Goal: Information Seeking & Learning: Learn about a topic

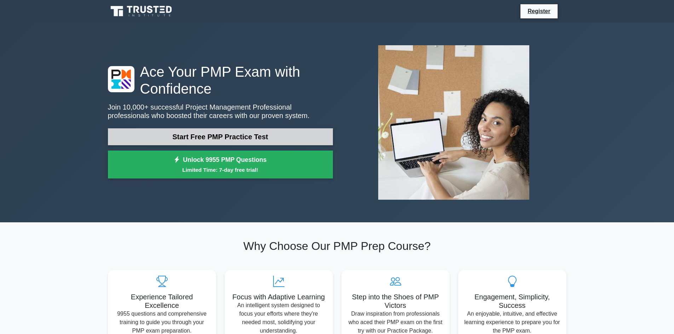
click at [245, 139] on link "Start Free PMP Practice Test" at bounding box center [220, 136] width 225 height 17
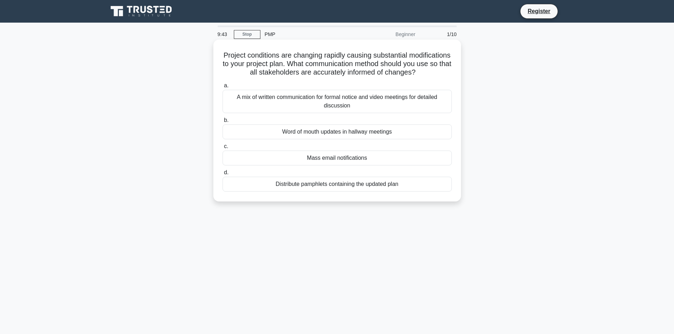
click at [330, 113] on div "A mix of written communication for formal notice and video meetings for detaile…" at bounding box center [337, 101] width 229 height 23
click at [223, 88] on input "a. A mix of written communication for formal notice and video meetings for deta…" at bounding box center [223, 86] width 0 height 5
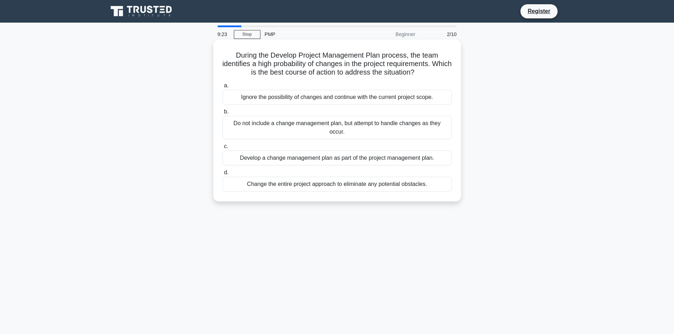
click at [310, 159] on div "Develop a change management plan as part of the project management plan." at bounding box center [337, 158] width 229 height 15
click at [223, 149] on input "c. Develop a change management plan as part of the project management plan." at bounding box center [223, 146] width 0 height 5
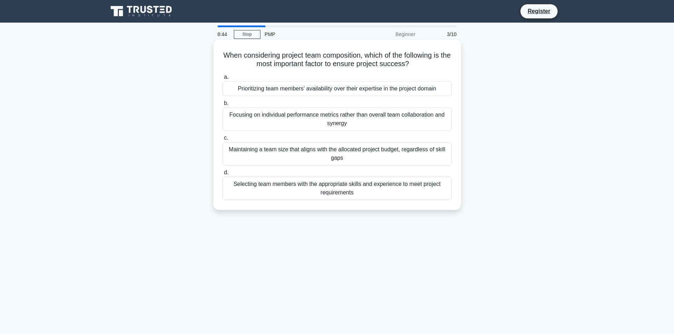
click at [347, 189] on div "Selecting team members with the appropriate skills and experience to meet proje…" at bounding box center [337, 188] width 229 height 23
click at [223, 175] on input "d. Selecting team members with the appropriate skills and experience to meet pr…" at bounding box center [223, 173] width 0 height 5
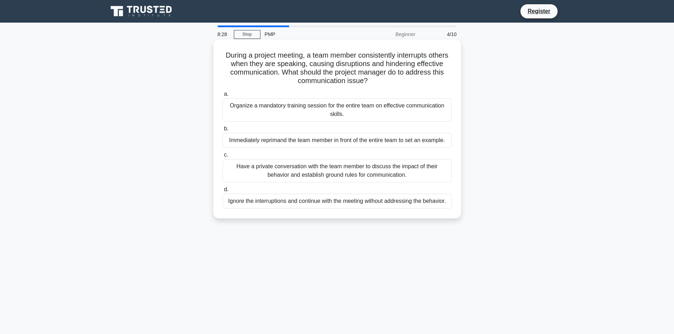
click at [350, 114] on div "Organize a mandatory training session for the entire team on effective communic…" at bounding box center [337, 109] width 229 height 23
click at [223, 97] on input "a. Organize a mandatory training session for the entire team on effective commu…" at bounding box center [223, 94] width 0 height 5
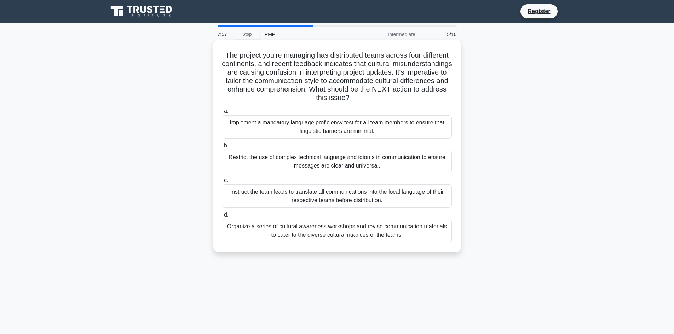
click at [343, 195] on div "Instruct the team leads to translate all communications into the local language…" at bounding box center [337, 196] width 229 height 23
click at [223, 183] on input "c. Instruct the team leads to translate all communications into the local langu…" at bounding box center [223, 180] width 0 height 5
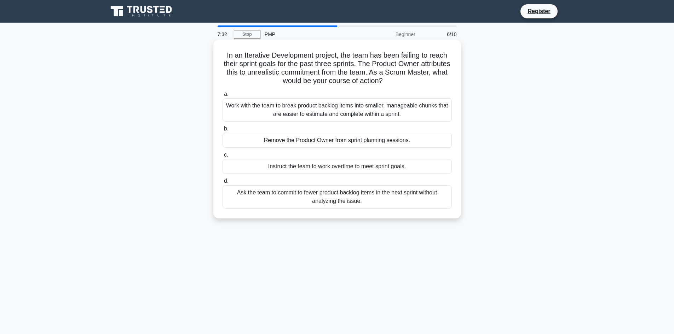
click at [343, 114] on div "Work with the team to break product backlog items into smaller, manageable chun…" at bounding box center [337, 109] width 229 height 23
click at [223, 97] on input "a. Work with the team to break product backlog items into smaller, manageable c…" at bounding box center [223, 94] width 0 height 5
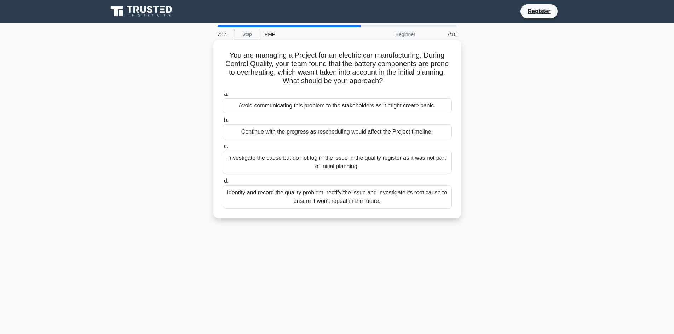
click at [336, 205] on div "Identify and record the quality problem, rectify the issue and investigate its …" at bounding box center [337, 196] width 229 height 23
click at [223, 184] on input "d. Identify and record the quality problem, rectify the issue and investigate i…" at bounding box center [223, 181] width 0 height 5
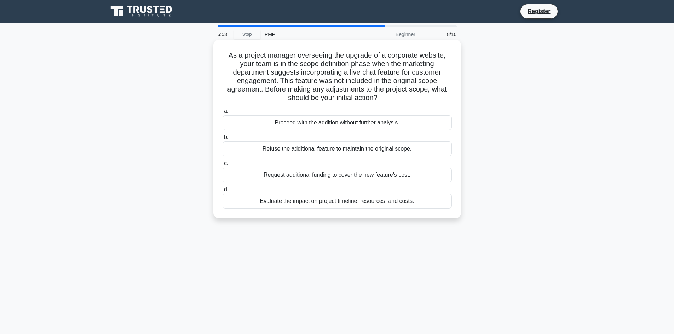
click at [333, 203] on div "Evaluate the impact on project timeline, resources, and costs." at bounding box center [337, 201] width 229 height 15
click at [223, 192] on input "d. Evaluate the impact on project timeline, resources, and costs." at bounding box center [223, 190] width 0 height 5
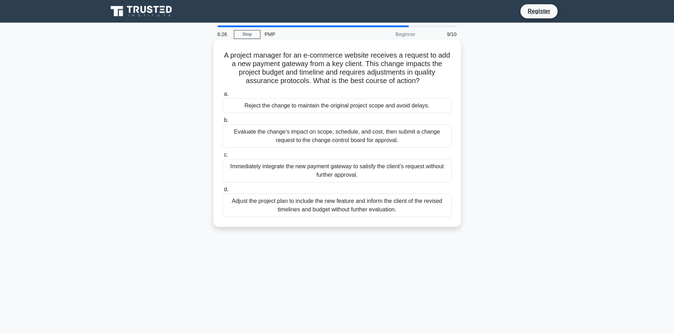
click at [309, 140] on div "Evaluate the change’s impact on scope, schedule, and cost, then submit a change…" at bounding box center [337, 136] width 229 height 23
click at [223, 123] on input "b. Evaluate the change’s impact on scope, schedule, and cost, then submit a cha…" at bounding box center [223, 120] width 0 height 5
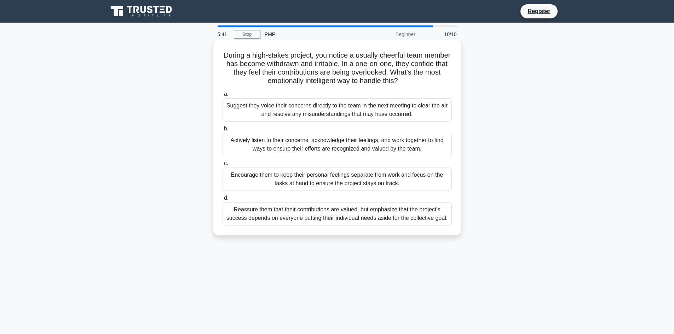
click at [394, 219] on div "Reassure them that their contributions are valued, but emphasize that the proje…" at bounding box center [337, 213] width 229 height 23
click at [223, 201] on input "d. Reassure them that their contributions are valued, but emphasize that the pr…" at bounding box center [223, 198] width 0 height 5
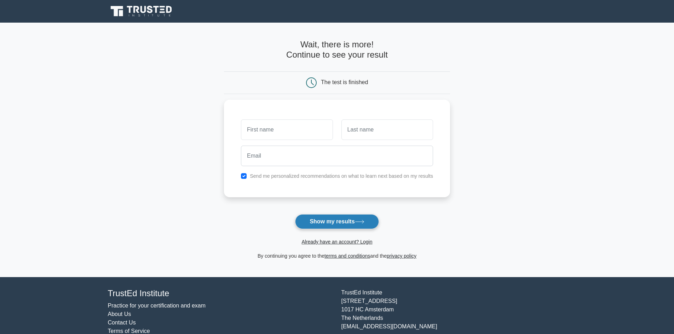
click at [357, 225] on button "Show my results" at bounding box center [337, 221] width 84 height 15
click at [244, 174] on input "checkbox" at bounding box center [244, 175] width 6 height 6
checkbox input "false"
click at [267, 131] on input "text" at bounding box center [287, 128] width 92 height 21
type input "parth"
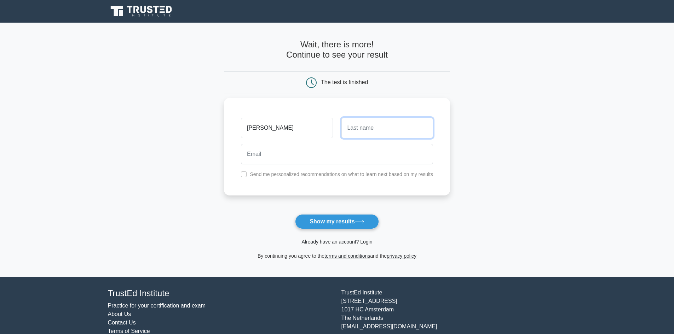
click at [361, 128] on input "text" at bounding box center [388, 128] width 92 height 21
type input "jain"
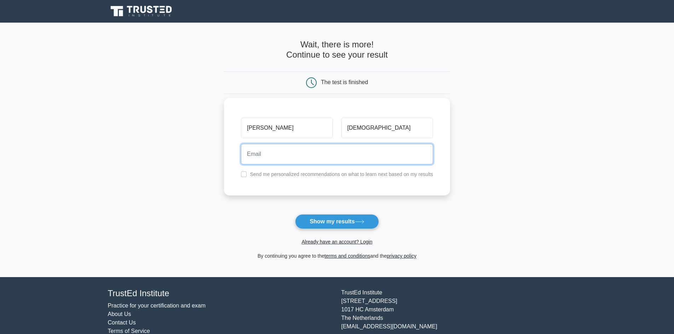
click at [380, 159] on input "email" at bounding box center [337, 154] width 192 height 21
type input "parthjain1089@gmail.com"
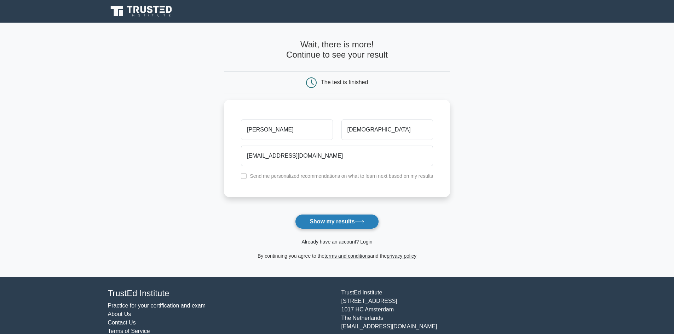
click at [328, 223] on button "Show my results" at bounding box center [337, 221] width 84 height 15
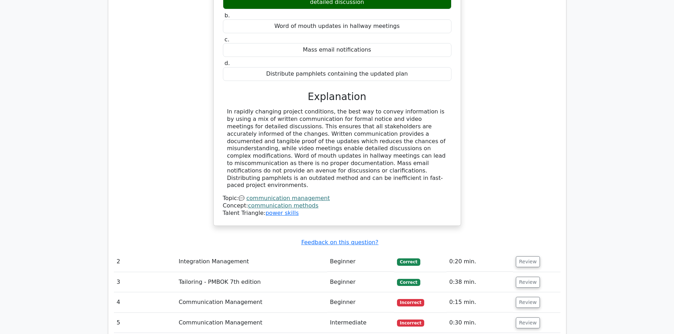
scroll to position [814, 0]
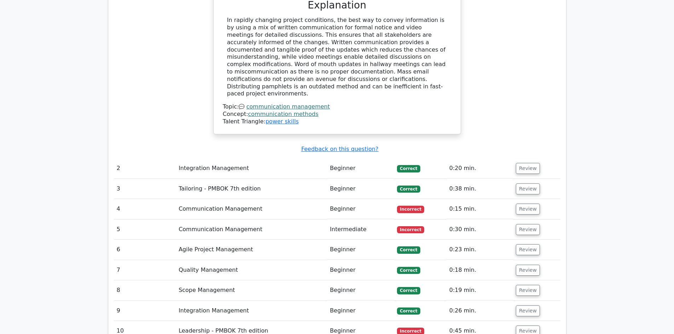
click at [216, 199] on td "Communication Management" at bounding box center [251, 209] width 151 height 20
click at [521, 204] on button "Review" at bounding box center [528, 209] width 24 height 11
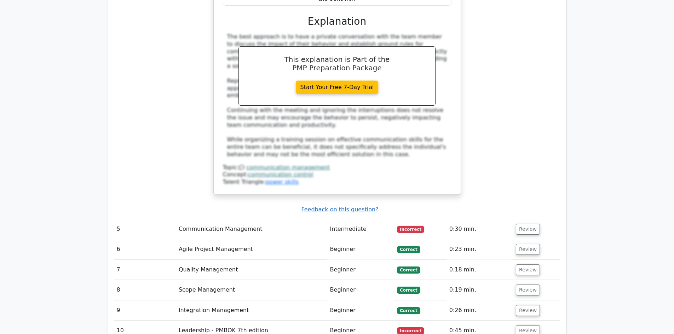
scroll to position [1203, 0]
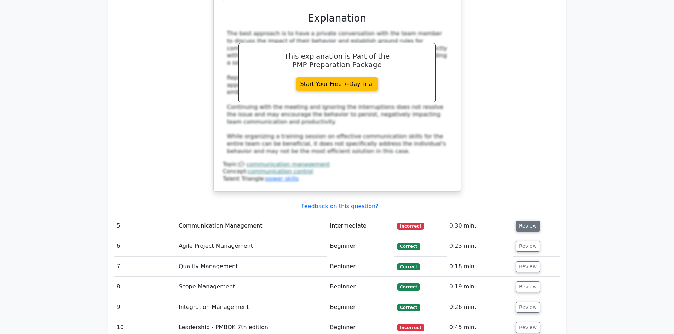
click at [523, 221] on button "Review" at bounding box center [528, 226] width 24 height 11
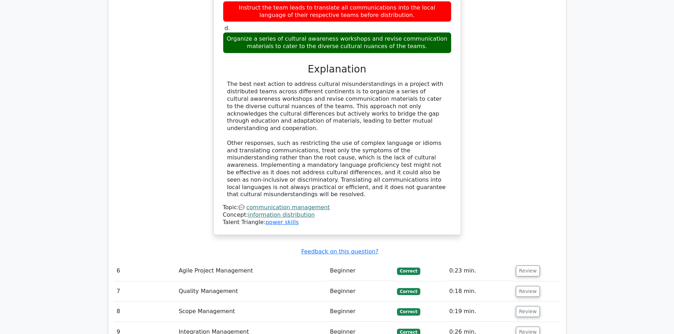
scroll to position [1628, 0]
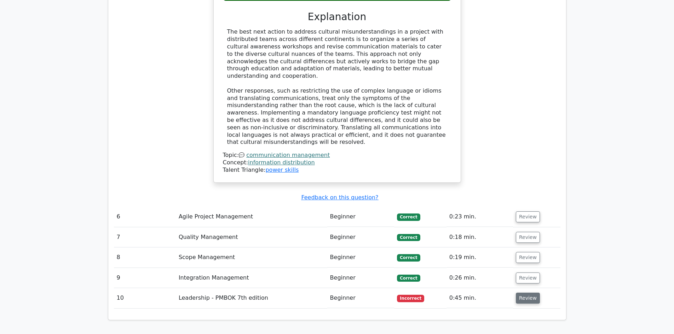
click at [530, 293] on button "Review" at bounding box center [528, 298] width 24 height 11
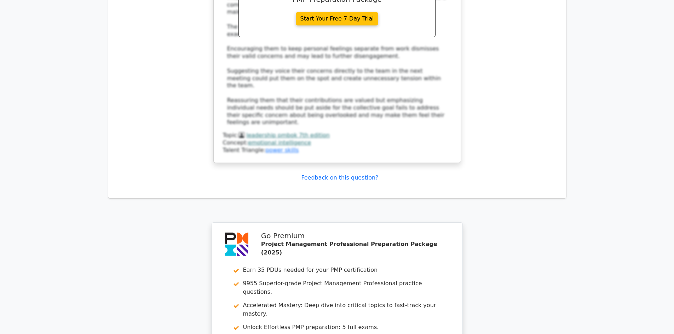
scroll to position [2265, 0]
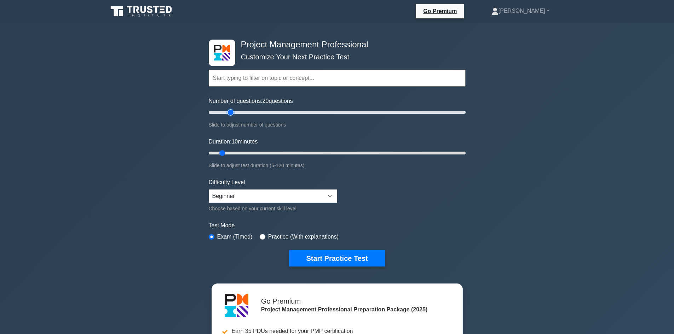
drag, startPoint x: 217, startPoint y: 111, endPoint x: 233, endPoint y: 113, distance: 16.0
type input "20"
click at [233, 113] on input "Number of questions: 20 questions" at bounding box center [337, 112] width 257 height 8
click at [240, 197] on select "Beginner Intermediate Expert" at bounding box center [273, 196] width 128 height 13
select select "expert"
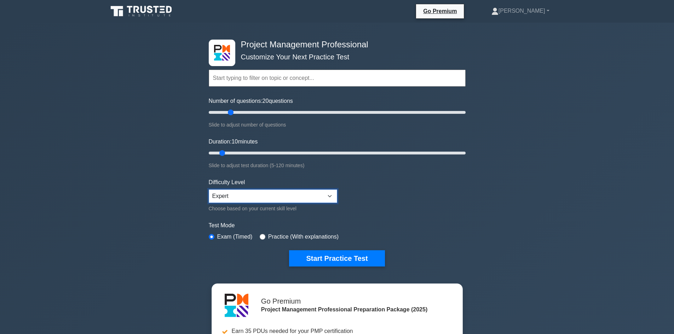
click at [209, 190] on select "Beginner Intermediate Expert" at bounding box center [273, 196] width 128 height 13
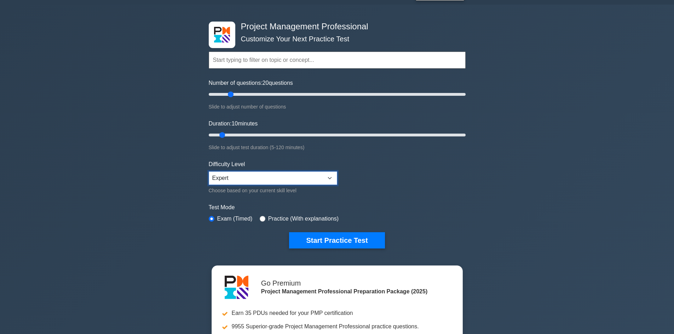
scroll to position [35, 0]
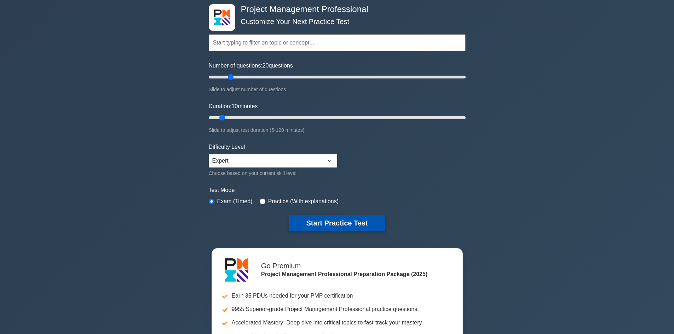
drag, startPoint x: 321, startPoint y: 220, endPoint x: 314, endPoint y: 223, distance: 8.0
click at [314, 223] on button "Start Practice Test" at bounding box center [337, 223] width 96 height 16
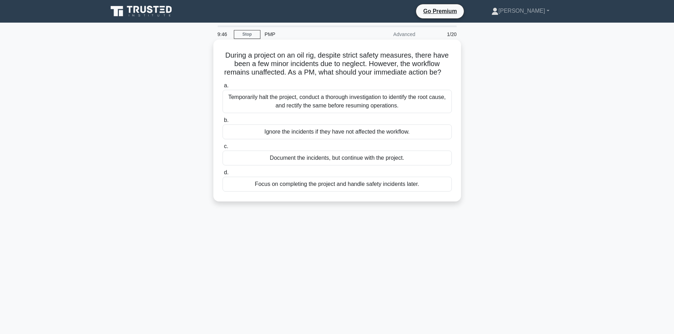
click at [311, 113] on div "Temporarily halt the project, conduct a thorough investigation to identify the …" at bounding box center [337, 101] width 229 height 23
click at [223, 88] on input "a. Temporarily halt the project, conduct a thorough investigation to identify t…" at bounding box center [223, 86] width 0 height 5
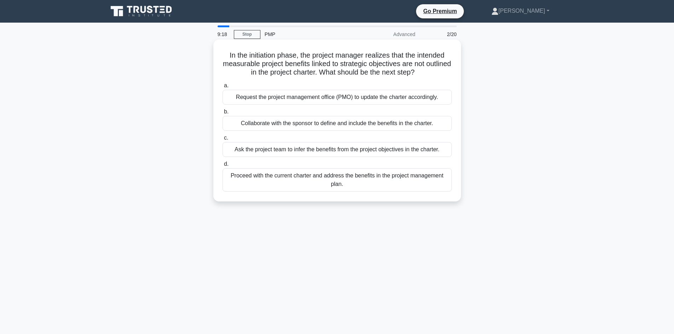
click at [308, 100] on div "Request the project management office (PMO) to update the charter accordingly." at bounding box center [337, 97] width 229 height 15
click at [223, 88] on input "a. Request the project management office (PMO) to update the charter accordingl…" at bounding box center [223, 86] width 0 height 5
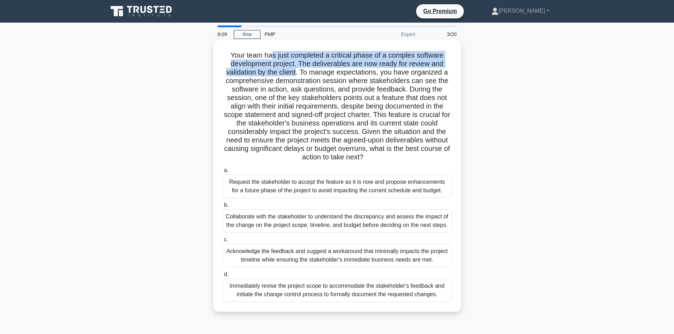
drag, startPoint x: 303, startPoint y: 53, endPoint x: 298, endPoint y: 75, distance: 22.2
click at [298, 75] on h5 "Your team has just completed a critical phase of a complex software development…" at bounding box center [337, 106] width 231 height 111
drag, startPoint x: 301, startPoint y: 71, endPoint x: 446, endPoint y: 154, distance: 166.9
click at [452, 154] on h5 "Your team has just completed a critical phase of a complex software development…" at bounding box center [337, 106] width 231 height 111
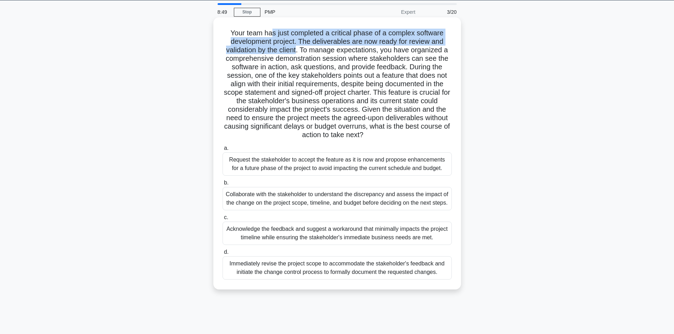
scroll to position [48, 0]
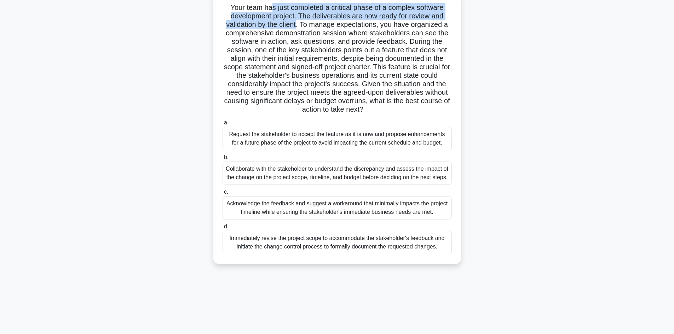
click at [261, 110] on h5 "Your team has just completed a critical phase of a complex software development…" at bounding box center [337, 58] width 231 height 111
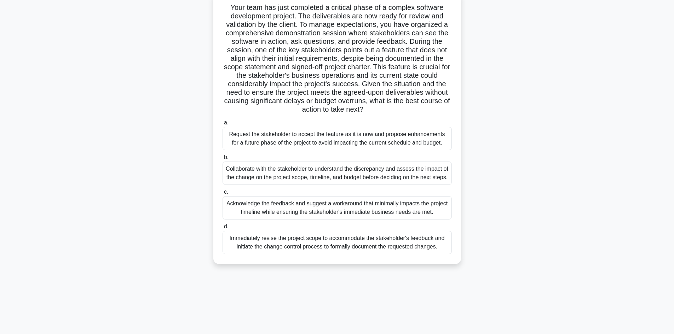
click at [323, 241] on div "Immediately revise the project scope to accommodate the stakeholder's feedback …" at bounding box center [337, 242] width 229 height 23
click at [223, 229] on input "d. Immediately revise the project scope to accommodate the stakeholder's feedba…" at bounding box center [223, 227] width 0 height 5
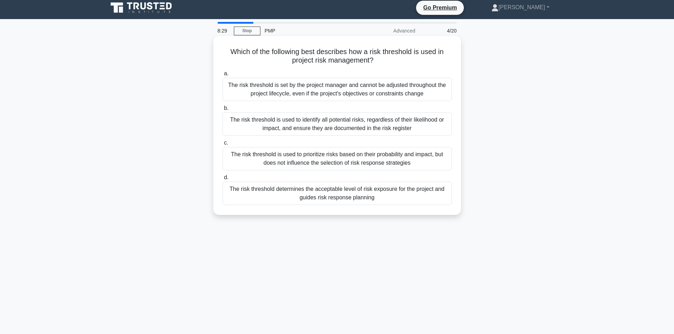
scroll to position [0, 0]
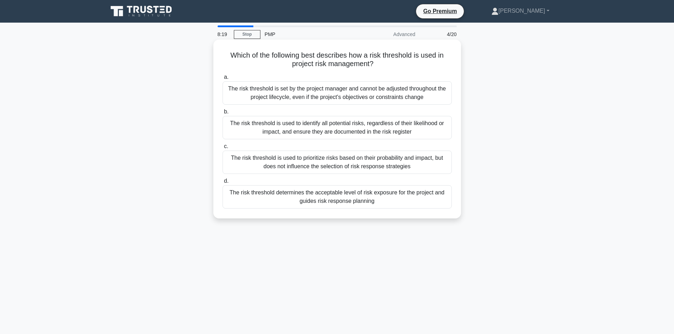
drag, startPoint x: 305, startPoint y: 55, endPoint x: 375, endPoint y: 64, distance: 70.3
click at [375, 64] on h5 "Which of the following best describes how a risk threshold is used in project r…" at bounding box center [337, 60] width 231 height 18
click at [270, 124] on div "The risk threshold is used to identify all potential risks, regardless of their…" at bounding box center [337, 127] width 229 height 23
click at [223, 114] on input "b. The risk threshold is used to identify all potential risks, regardless of th…" at bounding box center [223, 112] width 0 height 5
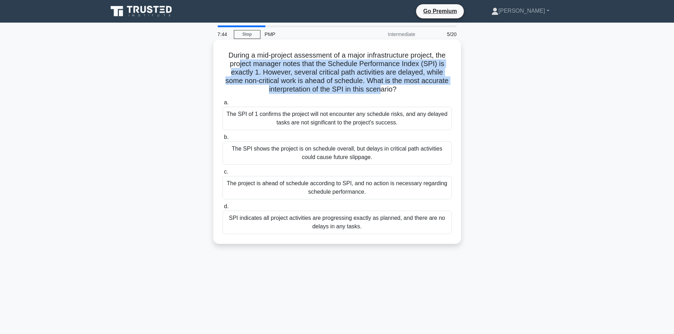
drag, startPoint x: 240, startPoint y: 68, endPoint x: 381, endPoint y: 90, distance: 142.6
click at [381, 90] on h5 "During a mid-project assessment of a major infrastructure project, the project …" at bounding box center [337, 72] width 231 height 43
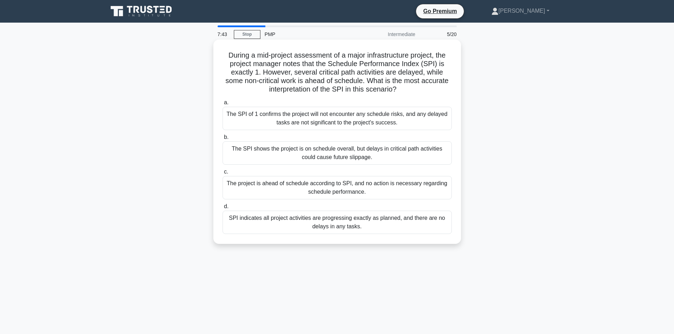
click at [320, 101] on label "a. The SPI of 1 confirms the project will not encounter any schedule risks, and…" at bounding box center [337, 114] width 229 height 32
click at [223, 101] on input "a. The SPI of 1 confirms the project will not encounter any schedule risks, and…" at bounding box center [223, 103] width 0 height 5
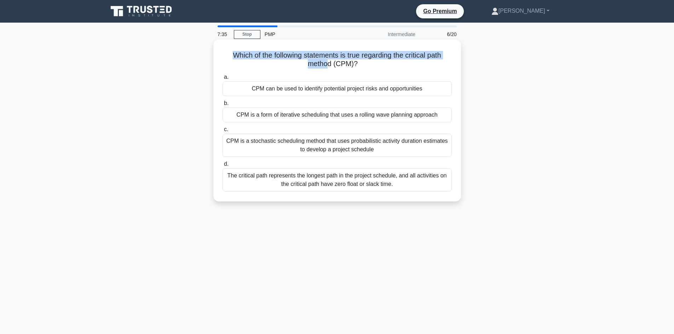
drag, startPoint x: 231, startPoint y: 56, endPoint x: 329, endPoint y: 62, distance: 98.2
click at [329, 62] on h5 "Which of the following statements is true regarding the critical path method (C…" at bounding box center [337, 60] width 231 height 18
click at [354, 182] on div "The critical path represents the longest path in the project schedule, and all …" at bounding box center [337, 179] width 229 height 23
click at [223, 167] on input "d. The critical path represents the longest path in the project schedule, and a…" at bounding box center [223, 164] width 0 height 5
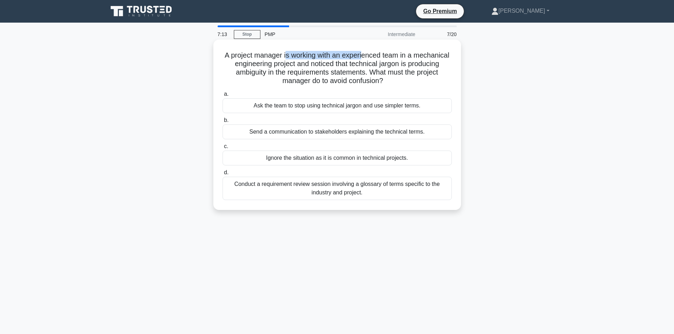
drag, startPoint x: 307, startPoint y: 55, endPoint x: 306, endPoint y: 64, distance: 9.6
click at [352, 63] on h5 "A project manager is working with an experienced team in a mechanical engineeri…" at bounding box center [337, 68] width 231 height 35
click at [304, 65] on h5 "A project manager is working with an experienced team in a mechanical engineeri…" at bounding box center [337, 68] width 231 height 35
click at [327, 191] on div "Conduct a requirement review session involving a glossary of terms specific to …" at bounding box center [337, 188] width 229 height 23
click at [223, 175] on input "d. Conduct a requirement review session involving a glossary of terms specific …" at bounding box center [223, 173] width 0 height 5
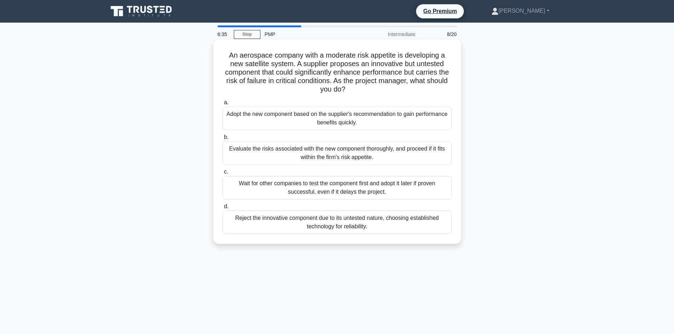
click at [329, 153] on div "Evaluate the risks associated with the new component thoroughly, and proceed if…" at bounding box center [337, 153] width 229 height 23
click at [223, 140] on input "b. Evaluate the risks associated with the new component thoroughly, and proceed…" at bounding box center [223, 137] width 0 height 5
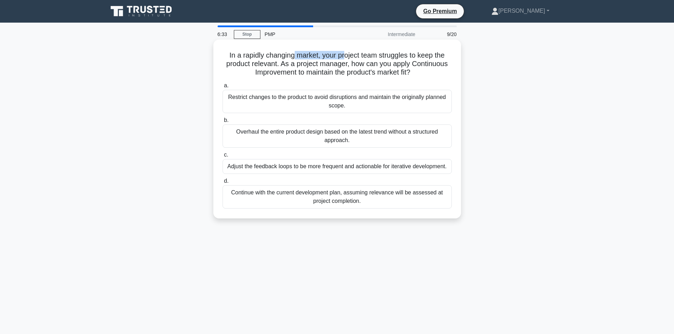
drag, startPoint x: 319, startPoint y: 58, endPoint x: 344, endPoint y: 58, distance: 25.8
click at [344, 58] on h5 "In a rapidly changing market, your project team struggles to keep the product r…" at bounding box center [337, 64] width 231 height 26
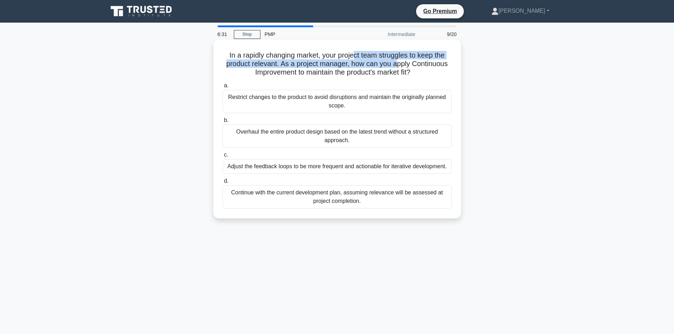
drag, startPoint x: 357, startPoint y: 57, endPoint x: 393, endPoint y: 61, distance: 36.0
click at [394, 61] on h5 "In a rapidly changing market, your project team struggles to keep the product r…" at bounding box center [337, 64] width 231 height 26
click at [379, 60] on h5 "In a rapidly changing market, your project team struggles to keep the product r…" at bounding box center [337, 64] width 231 height 26
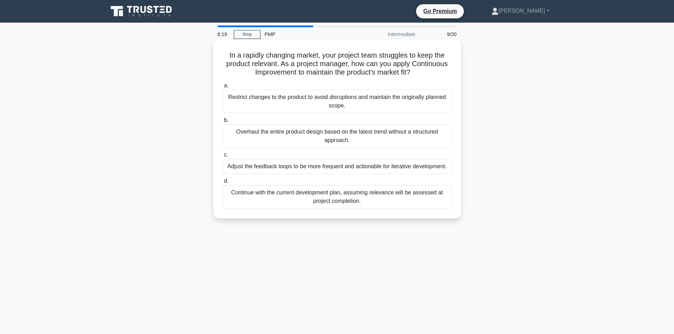
click at [333, 168] on div "Adjust the feedback loops to be more frequent and actionable for iterative deve…" at bounding box center [337, 166] width 229 height 15
click at [223, 157] on input "c. Adjust the feedback loops to be more frequent and actionable for iterative d…" at bounding box center [223, 155] width 0 height 5
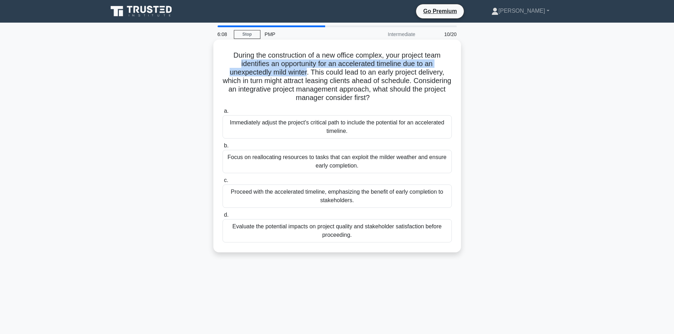
drag, startPoint x: 236, startPoint y: 62, endPoint x: 308, endPoint y: 73, distance: 72.4
click at [308, 73] on h5 "During the construction of a new office complex, your project team identifies a…" at bounding box center [337, 77] width 231 height 52
drag, startPoint x: 313, startPoint y: 71, endPoint x: 390, endPoint y: 98, distance: 80.8
click at [390, 98] on h5 "During the construction of a new office complex, your project team identifies a…" at bounding box center [337, 77] width 231 height 52
click at [326, 64] on h5 "During the construction of a new office complex, your project team identifies a…" at bounding box center [337, 77] width 231 height 52
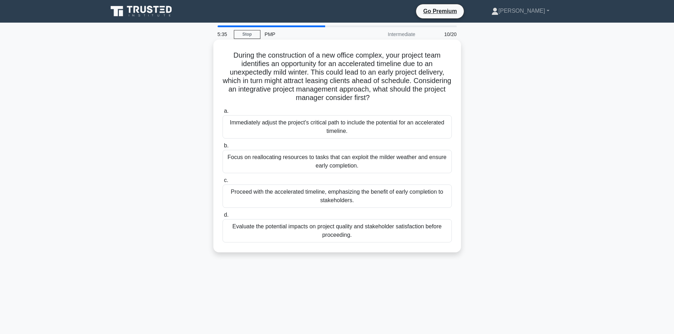
click at [317, 234] on div "Evaluate the potential impacts on project quality and stakeholder satisfaction …" at bounding box center [337, 230] width 229 height 23
click at [223, 218] on input "d. Evaluate the potential impacts on project quality and stakeholder satisfacti…" at bounding box center [223, 215] width 0 height 5
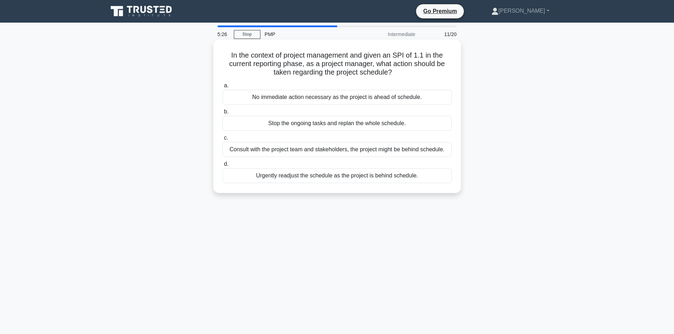
drag, startPoint x: 343, startPoint y: 59, endPoint x: 396, endPoint y: 73, distance: 54.7
click at [396, 73] on h5 "In the context of project management and given an SPI of 1.1 in the current rep…" at bounding box center [337, 64] width 231 height 26
click at [378, 68] on h5 "In the context of project management and given an SPI of 1.1 in the current rep…" at bounding box center [337, 64] width 231 height 26
click at [339, 151] on div "Consult with the project team and stakeholders, the project might be behind sch…" at bounding box center [337, 149] width 229 height 15
click at [223, 140] on input "c. Consult with the project team and stakeholders, the project might be behind …" at bounding box center [223, 138] width 0 height 5
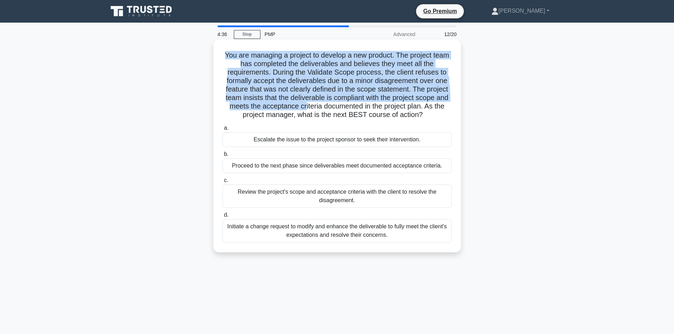
drag, startPoint x: 222, startPoint y: 54, endPoint x: 303, endPoint y: 106, distance: 96.6
click at [303, 106] on h5 "You are managing a project to develop a new product. The project team has compl…" at bounding box center [337, 85] width 231 height 69
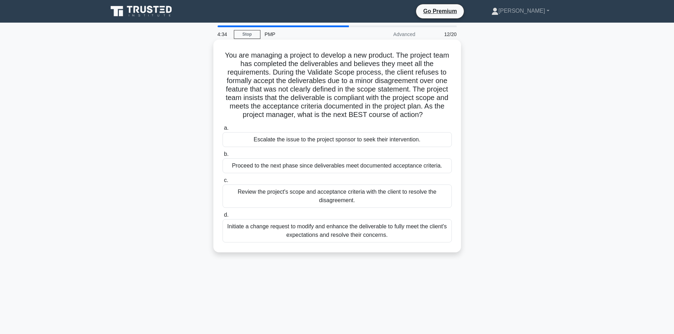
click at [316, 230] on div "Initiate a change request to modify and enhance the deliverable to fully meet t…" at bounding box center [337, 230] width 229 height 23
click at [223, 218] on input "d. Initiate a change request to modify and enhance the deliverable to fully mee…" at bounding box center [223, 215] width 0 height 5
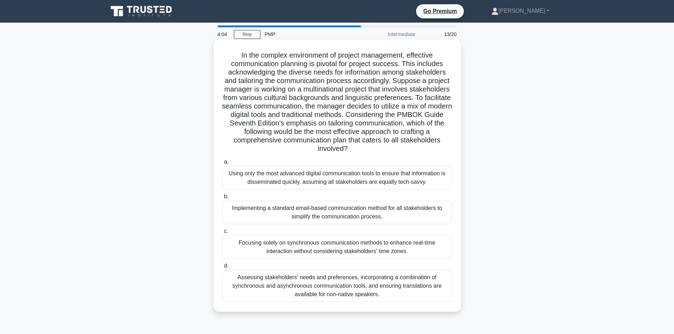
drag, startPoint x: 237, startPoint y: 56, endPoint x: 394, endPoint y: 150, distance: 183.2
click at [394, 150] on h5 "In the complex environment of project management, effective communication plann…" at bounding box center [337, 102] width 231 height 103
click at [360, 129] on h5 "In the complex environment of project management, effective communication plann…" at bounding box center [337, 102] width 231 height 103
click at [320, 284] on div "Assessing stakeholders' needs and preferences, incorporating a combination of s…" at bounding box center [337, 286] width 229 height 32
click at [223, 269] on input "d. Assessing stakeholders' needs and preferences, incorporating a combination o…" at bounding box center [223, 266] width 0 height 5
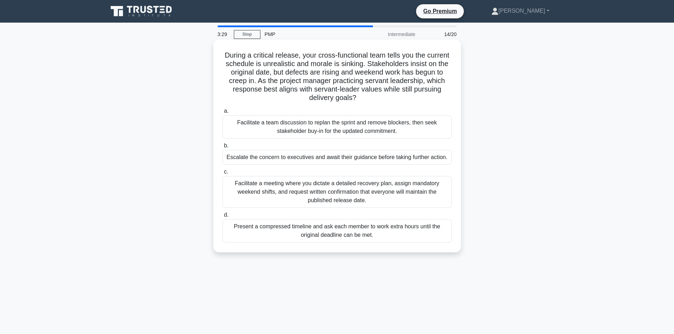
drag, startPoint x: 297, startPoint y: 77, endPoint x: 287, endPoint y: 72, distance: 11.9
click at [287, 72] on h5 "During a critical release, your cross-functional team tells you the current sch…" at bounding box center [337, 77] width 231 height 52
drag, startPoint x: 261, startPoint y: 91, endPoint x: 386, endPoint y: 97, distance: 125.1
click at [386, 97] on h5 "During a critical release, your cross-functional team tells you the current sch…" at bounding box center [337, 77] width 231 height 52
click at [350, 133] on div "Facilitate a team discussion to replan the sprint and remove blockers, then see…" at bounding box center [337, 126] width 229 height 23
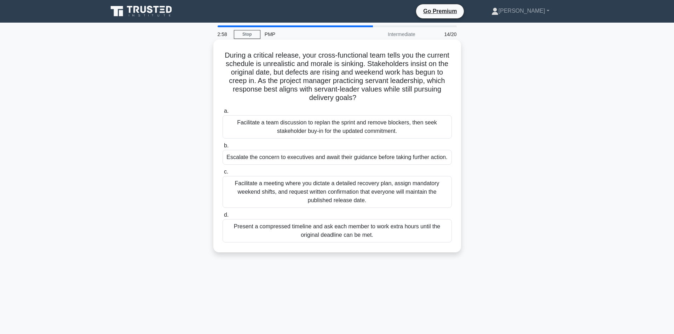
click at [223, 114] on input "a. Facilitate a team discussion to replan the sprint and remove blockers, then …" at bounding box center [223, 111] width 0 height 5
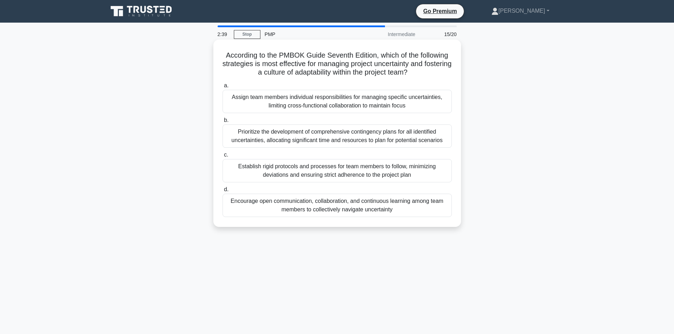
drag, startPoint x: 236, startPoint y: 63, endPoint x: 427, endPoint y: 74, distance: 190.8
click at [427, 74] on h5 "According to the PMBOK Guide Seventh Edition, which of the following strategies…" at bounding box center [337, 64] width 231 height 26
click at [294, 209] on div "Encourage open communication, collaboration, and continuous learning among team…" at bounding box center [337, 205] width 229 height 23
click at [223, 192] on input "d. Encourage open communication, collaboration, and continuous learning among t…" at bounding box center [223, 190] width 0 height 5
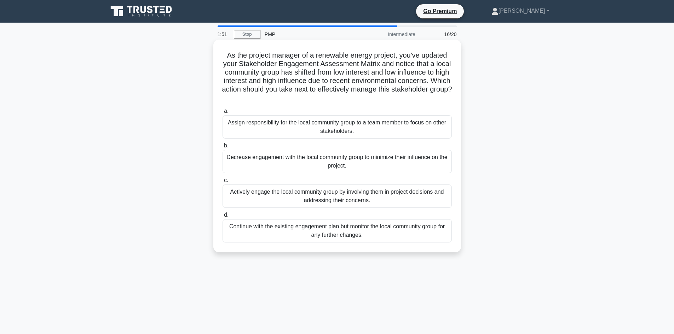
drag, startPoint x: 329, startPoint y: 66, endPoint x: 375, endPoint y: 100, distance: 58.0
click at [375, 100] on h5 "As the project manager of a renewable energy project, you've updated your Stake…" at bounding box center [337, 77] width 231 height 52
click at [339, 195] on div "Actively engage the local community group by involving them in project decision…" at bounding box center [337, 196] width 229 height 23
click at [223, 183] on input "c. Actively engage the local community group by involving them in project decis…" at bounding box center [223, 180] width 0 height 5
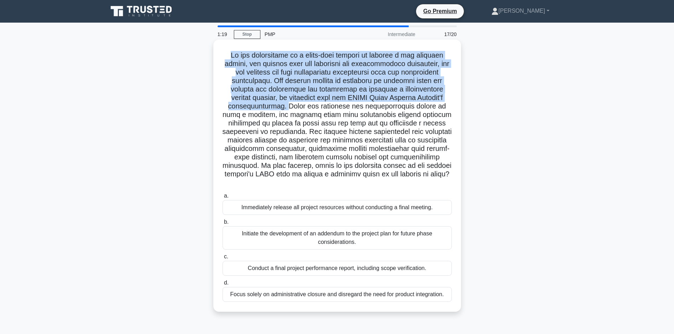
drag, startPoint x: 229, startPoint y: 56, endPoint x: 359, endPoint y: 107, distance: 139.4
click at [359, 107] on h5 ".spinner_0XTQ{transform-origin:center;animation:spinner_y6GP .75s linear infini…" at bounding box center [337, 119] width 231 height 137
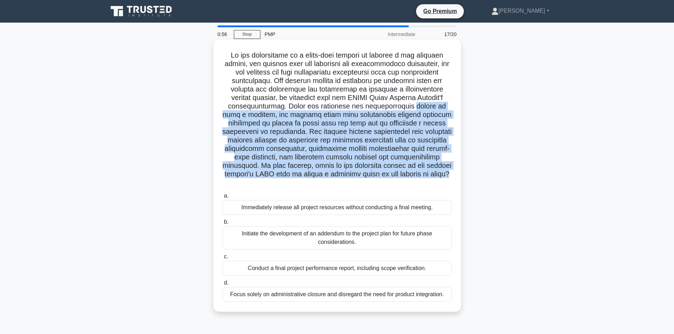
drag, startPoint x: 287, startPoint y: 117, endPoint x: 395, endPoint y: 183, distance: 125.8
click at [395, 183] on h5 ".spinner_0XTQ{transform-origin:center;animation:spinner_y6GP .75s linear infini…" at bounding box center [337, 119] width 231 height 137
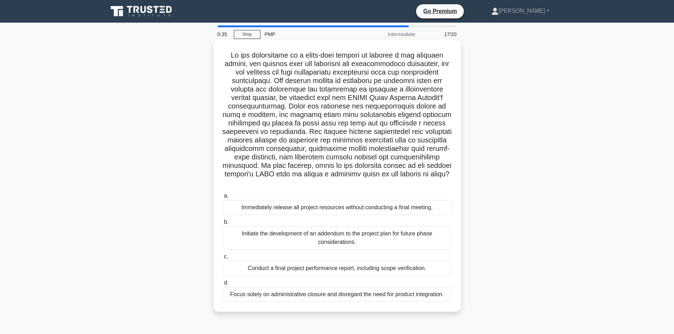
click at [335, 270] on div "Conduct a final project performance report, including scope verification." at bounding box center [337, 268] width 229 height 15
click at [223, 259] on input "c. Conduct a final project performance report, including scope verification." at bounding box center [223, 257] width 0 height 5
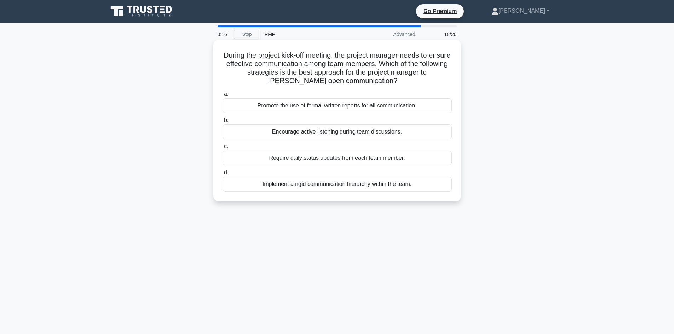
click at [326, 109] on div "Promote the use of formal written reports for all communication." at bounding box center [337, 105] width 229 height 15
click at [223, 97] on input "a. Promote the use of formal written reports for all communication." at bounding box center [223, 94] width 0 height 5
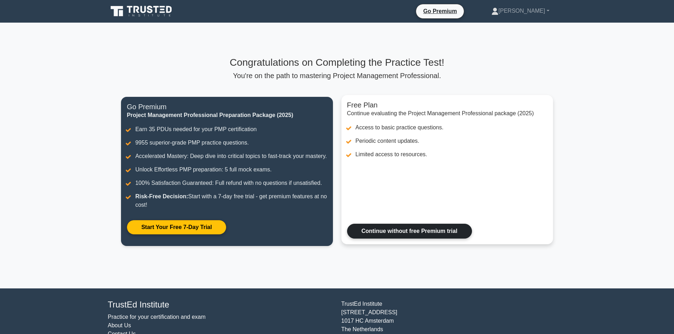
scroll to position [41, 0]
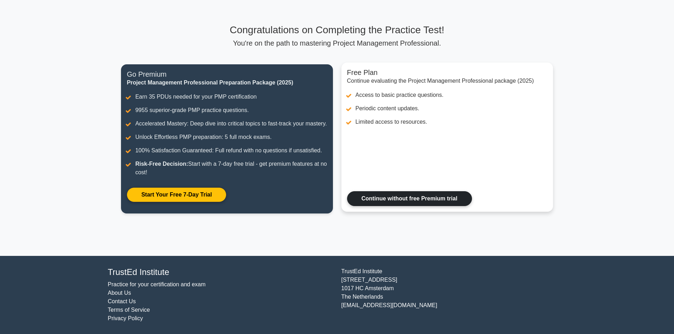
click at [395, 202] on link "Continue without free Premium trial" at bounding box center [409, 198] width 125 height 15
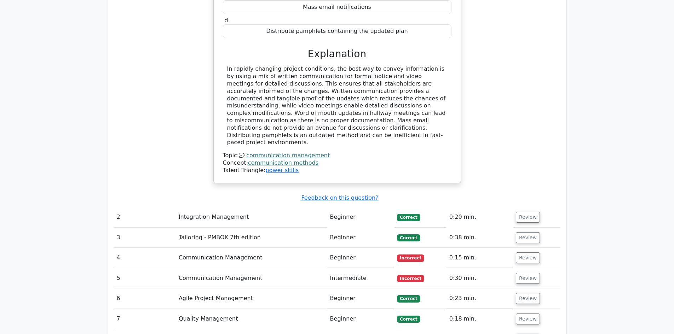
scroll to position [779, 0]
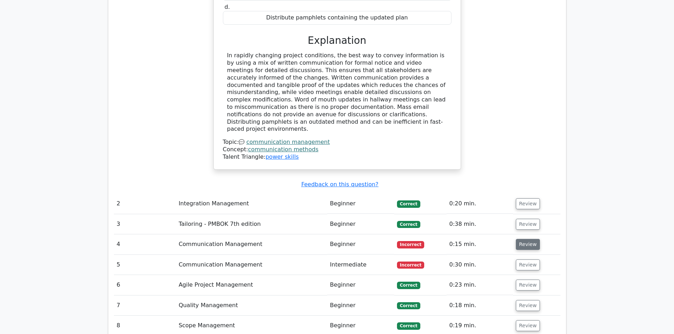
click at [520, 239] on button "Review" at bounding box center [528, 244] width 24 height 11
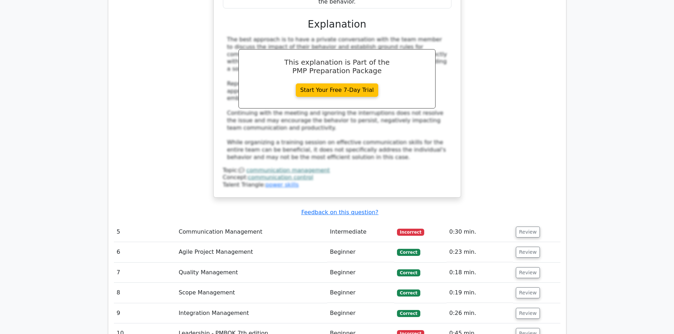
scroll to position [1203, 0]
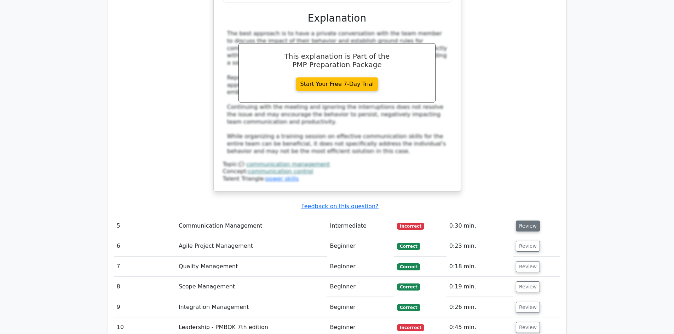
click at [533, 221] on button "Review" at bounding box center [528, 226] width 24 height 11
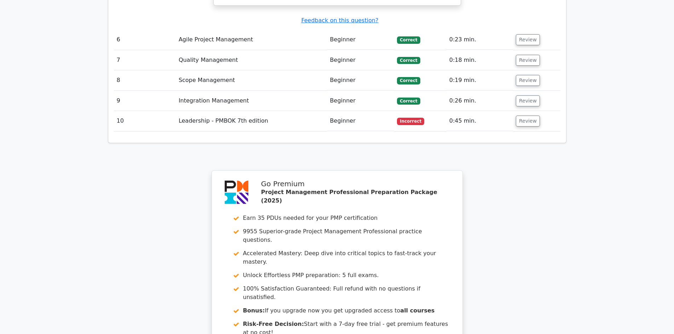
scroll to position [1805, 0]
